Goal: Check status: Check status

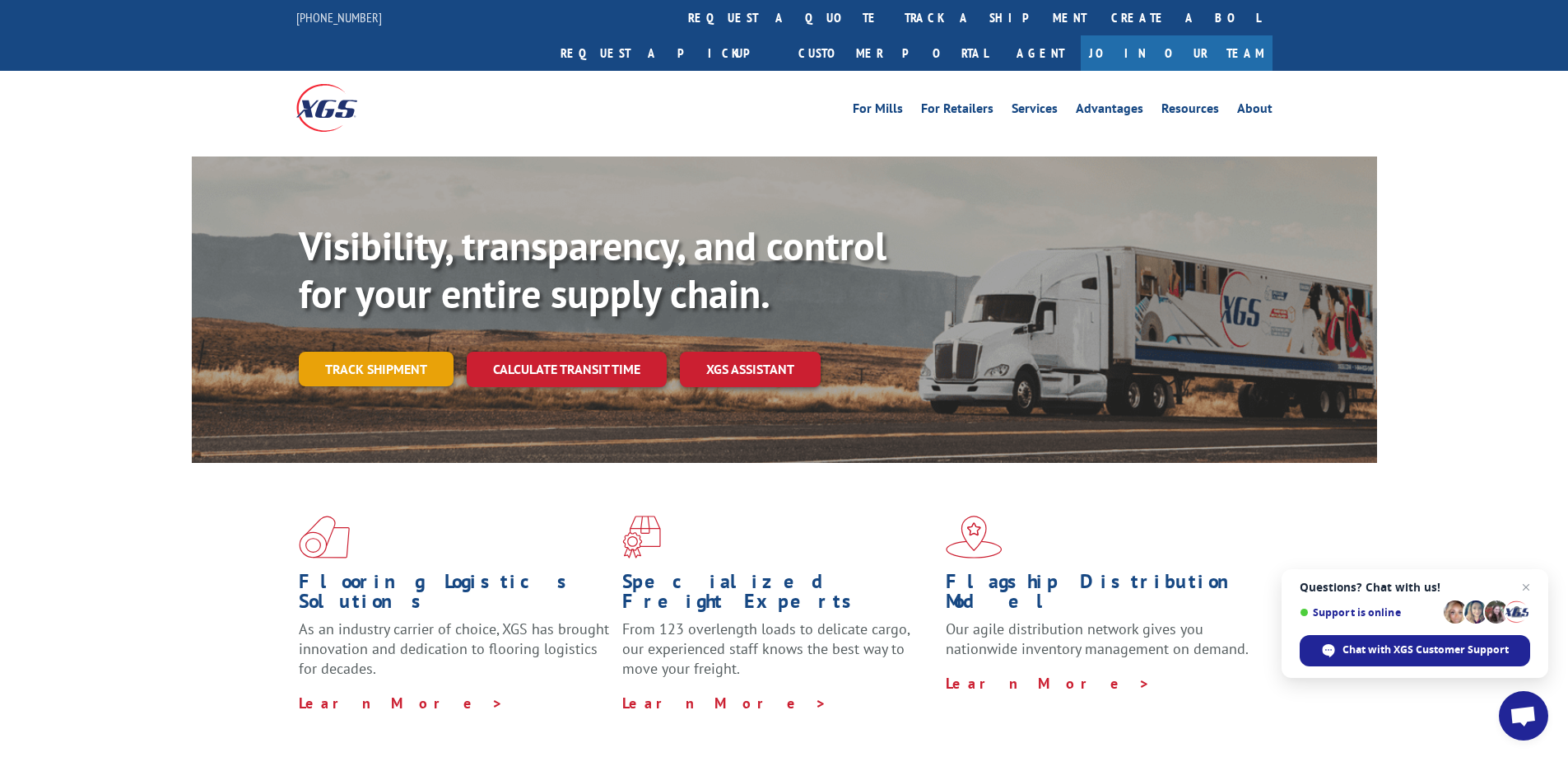
click at [388, 351] on link "Track shipment" at bounding box center [376, 369] width 155 height 34
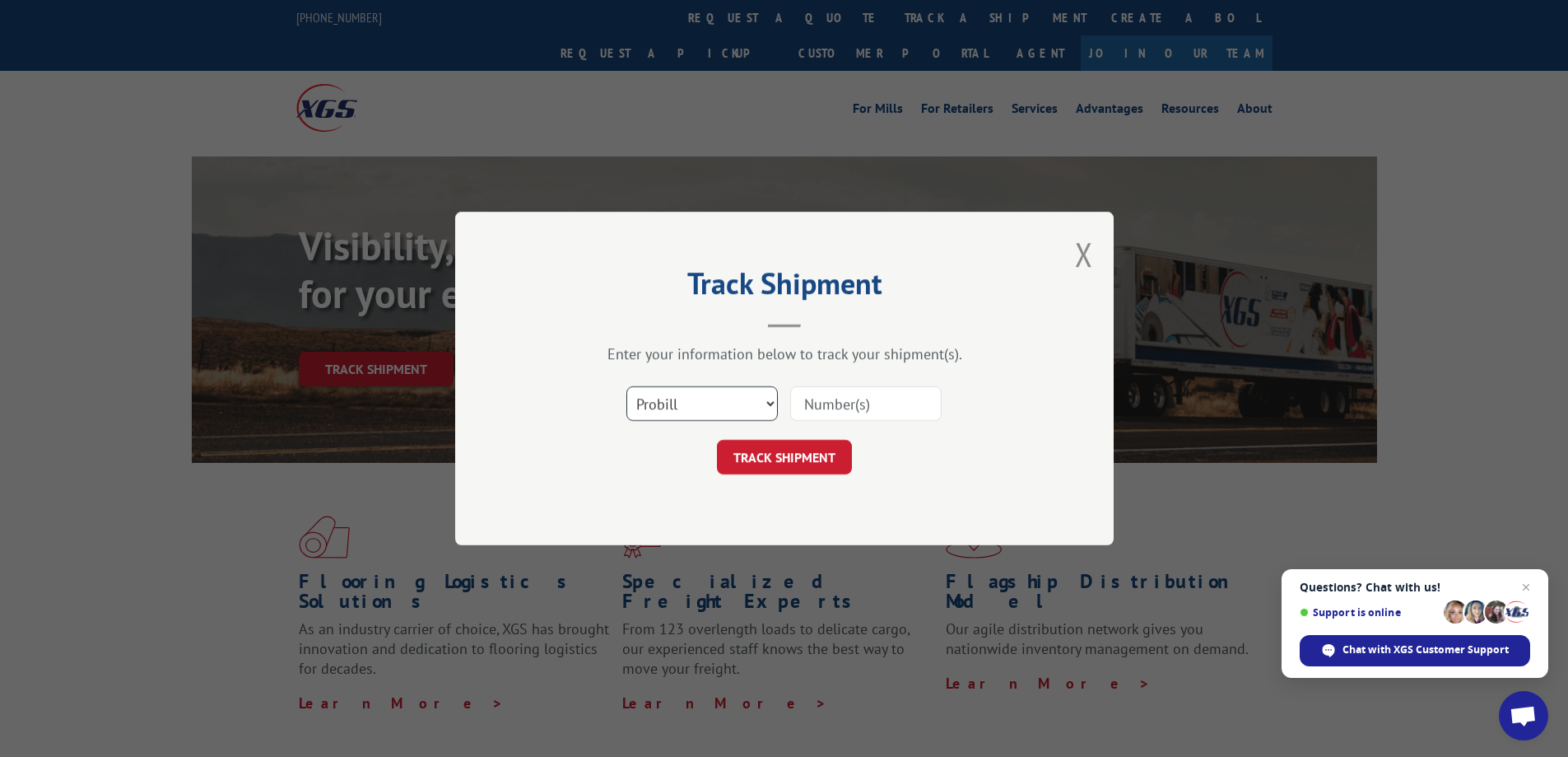
click at [760, 389] on select "Select category... Probill BOL PO" at bounding box center [702, 404] width 151 height 34
select select "po"
click at [627, 387] on select "Select category... Probill BOL PO" at bounding box center [702, 404] width 151 height 34
click at [857, 402] on input at bounding box center [865, 404] width 151 height 34
paste input "PREPAID AND ADD SALESMAN: HOUSE P/O NUMBER...:"
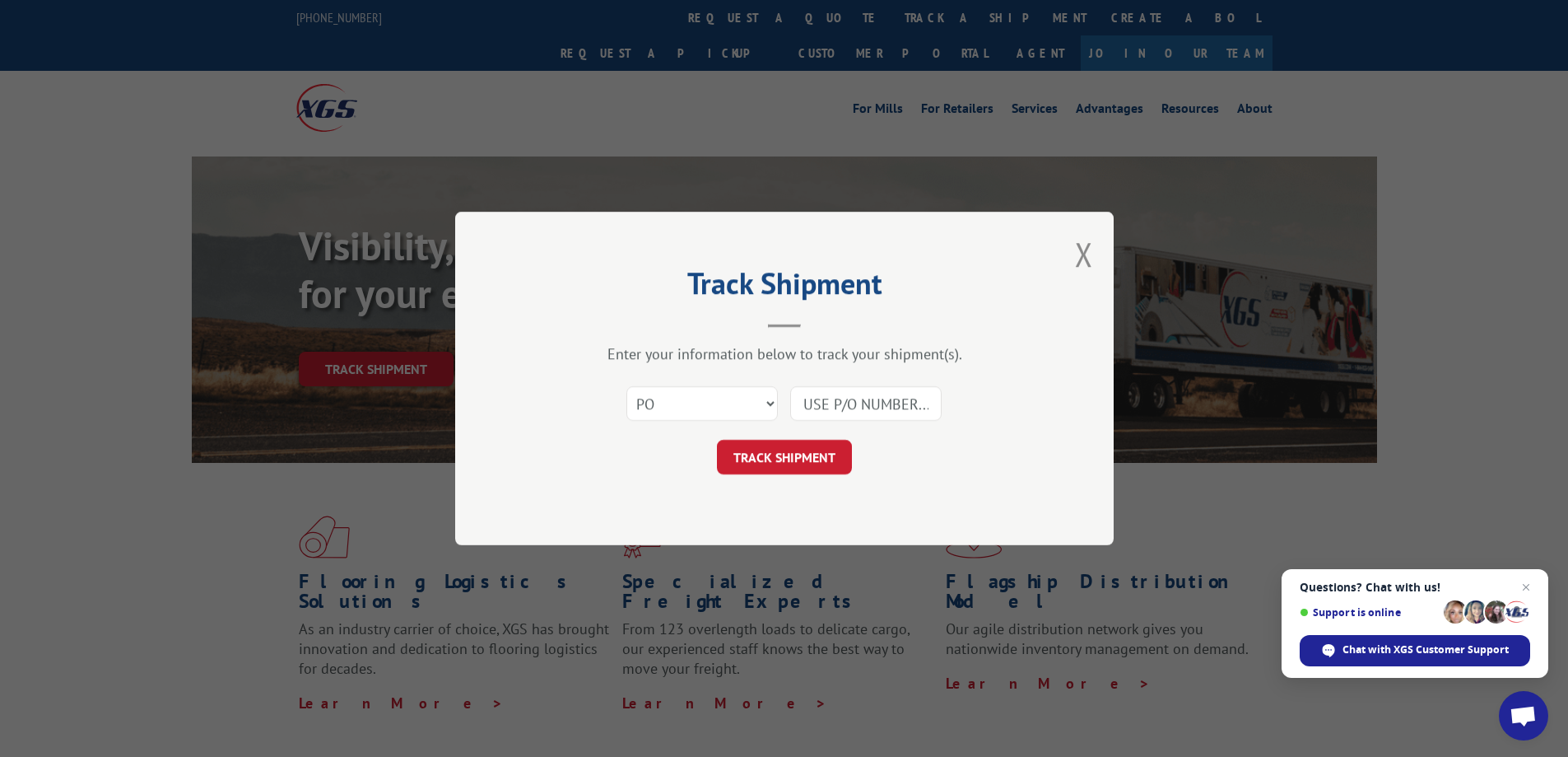
drag, startPoint x: 803, startPoint y: 405, endPoint x: 1004, endPoint y: 409, distance: 201.0
click at [1004, 409] on div "Select category... Probill BOL PO PREPAID AND ADD SALESMAN: HOUSE P/O NUMBER...:" at bounding box center [784, 403] width 494 height 54
paste input
drag, startPoint x: 803, startPoint y: 403, endPoint x: 977, endPoint y: 401, distance: 174.0
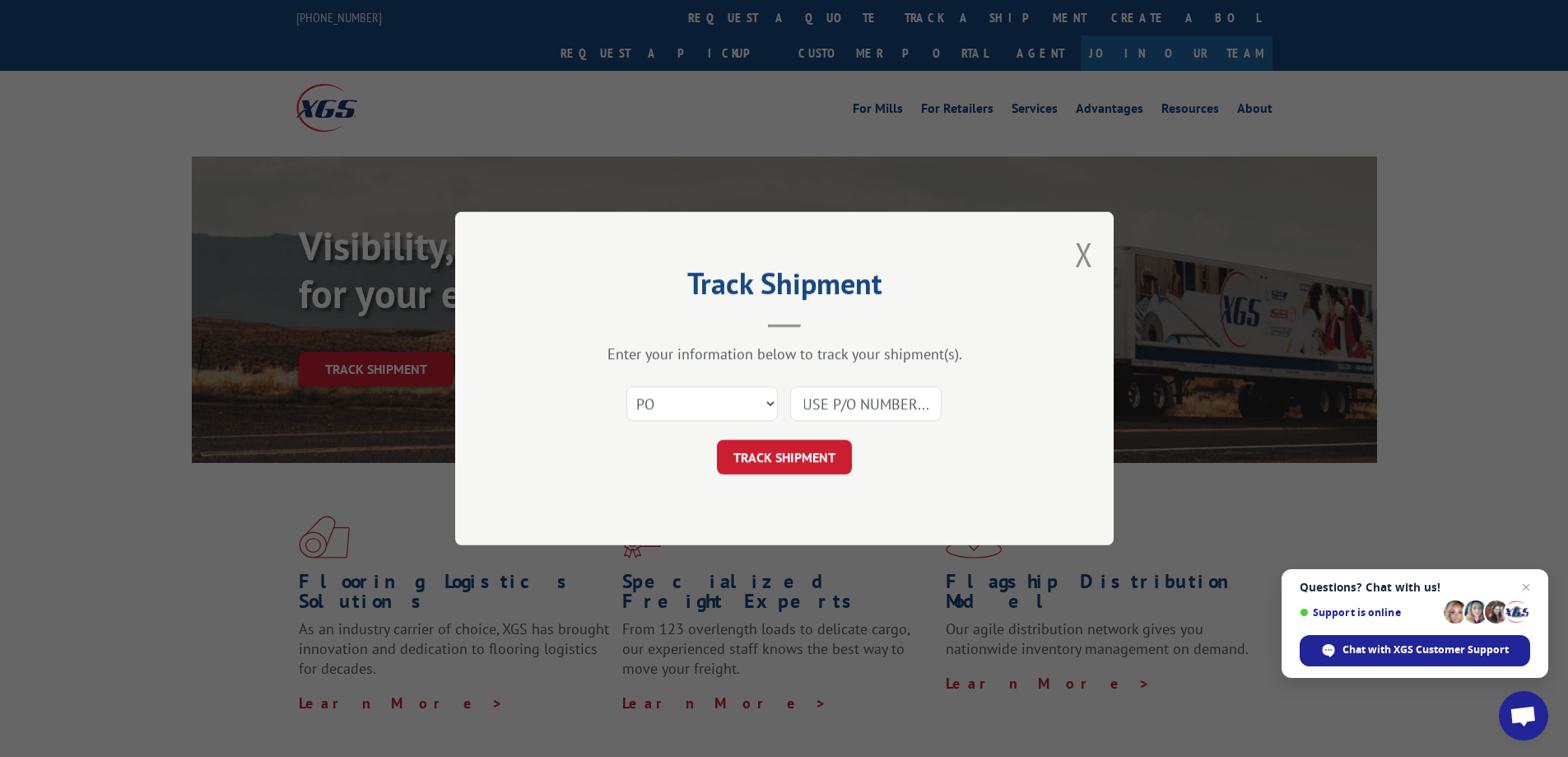
click at [977, 401] on div "Select category... Probill BOL PO AND ADD SALESMAN: HOUSE P/O NUMBER...:" at bounding box center [784, 403] width 494 height 54
paste input "907444"
type input "907444"
click at [821, 446] on button "TRACK SHIPMENT" at bounding box center [784, 457] width 135 height 34
